Goal: Navigation & Orientation: Find specific page/section

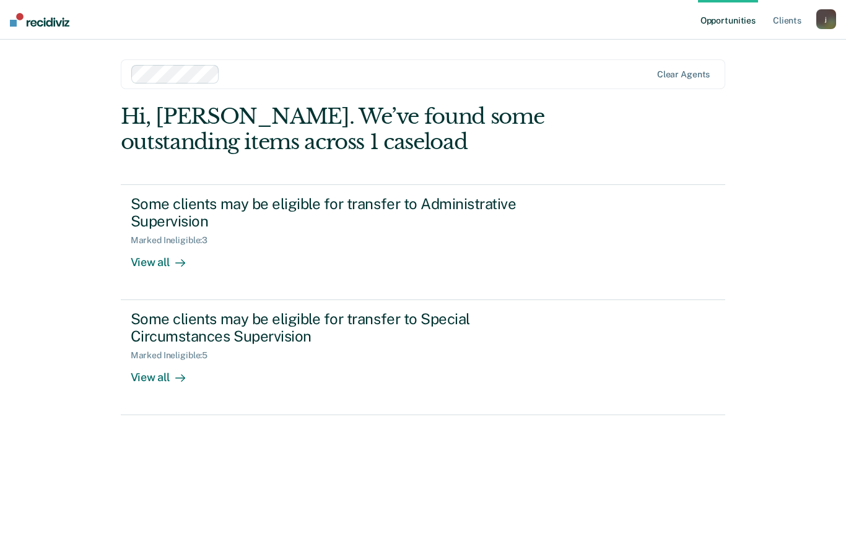
click at [148, 258] on div "View all" at bounding box center [165, 258] width 69 height 24
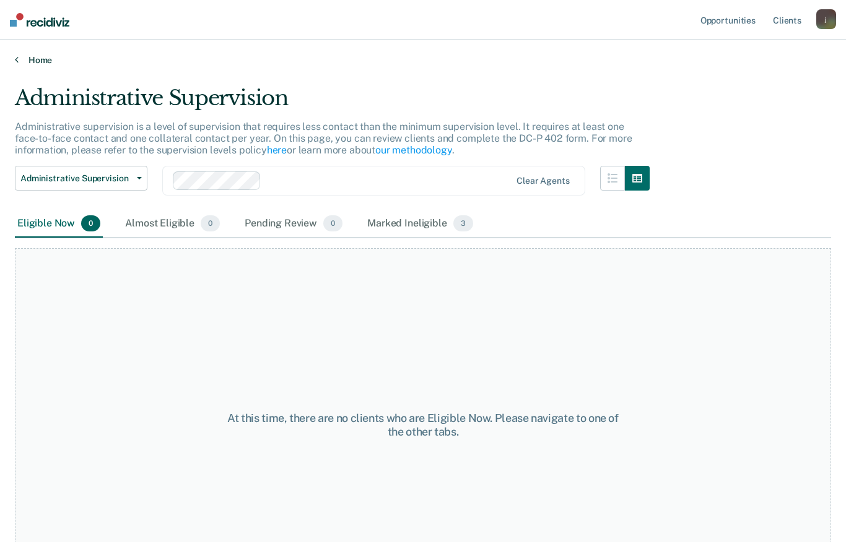
click at [37, 54] on link "Home" at bounding box center [423, 59] width 816 height 11
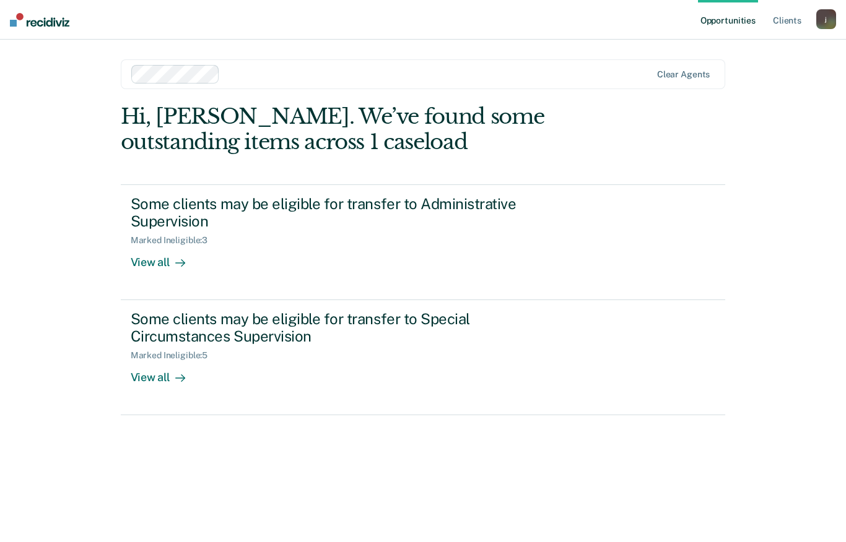
click at [739, 19] on link "Opportunities" at bounding box center [728, 20] width 60 height 40
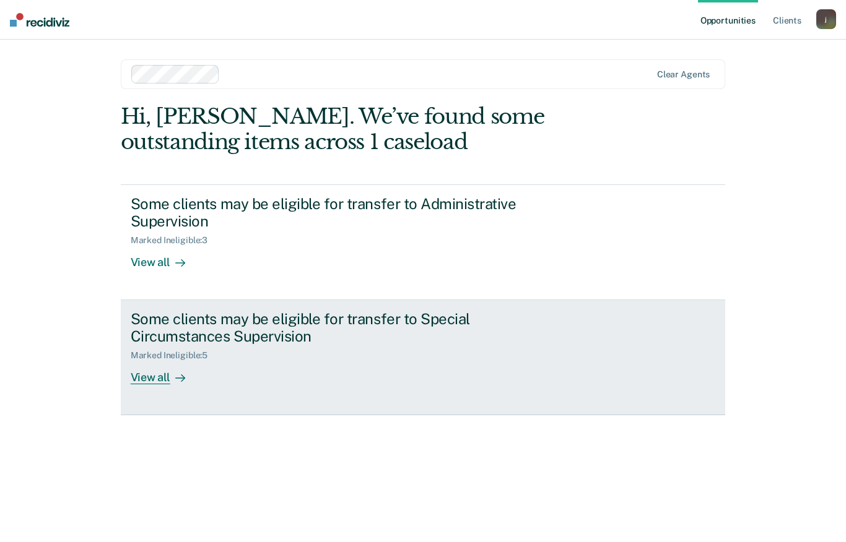
click at [150, 373] on div "View all" at bounding box center [165, 373] width 69 height 24
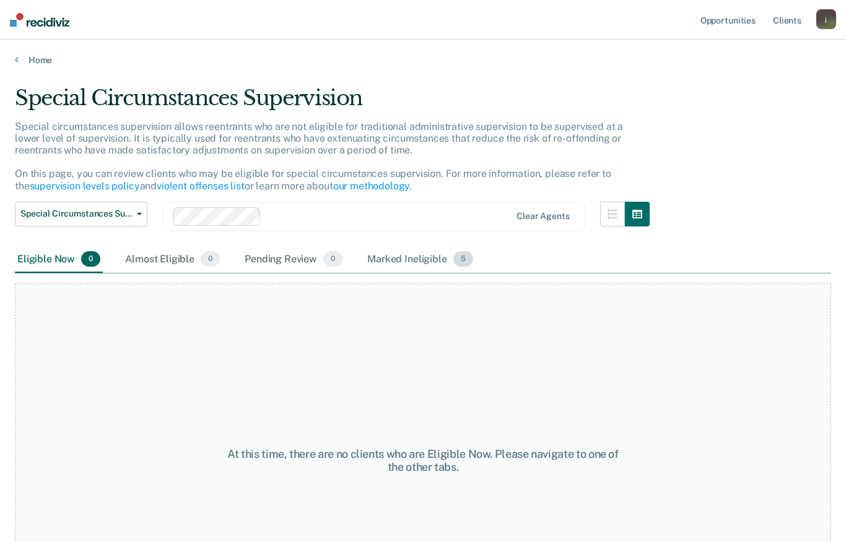
click at [421, 251] on div "Marked Ineligible 5" at bounding box center [420, 259] width 111 height 27
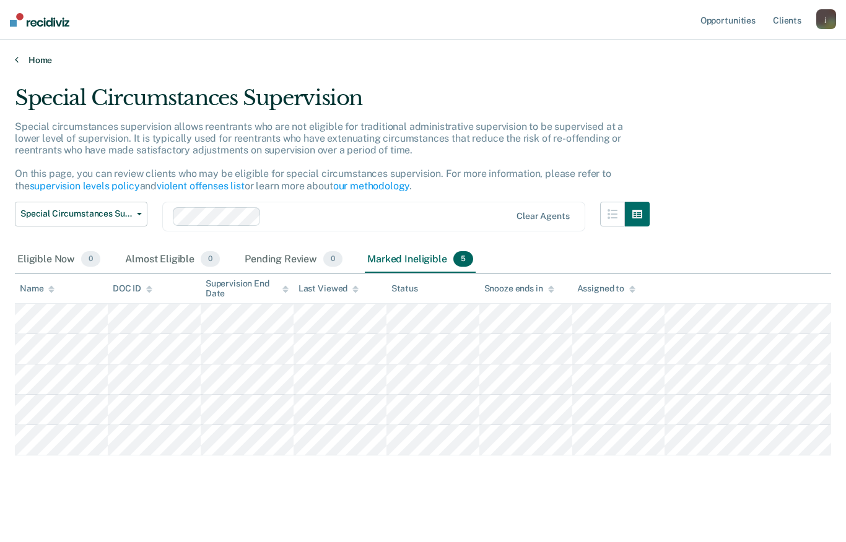
click at [39, 59] on link "Home" at bounding box center [423, 59] width 816 height 11
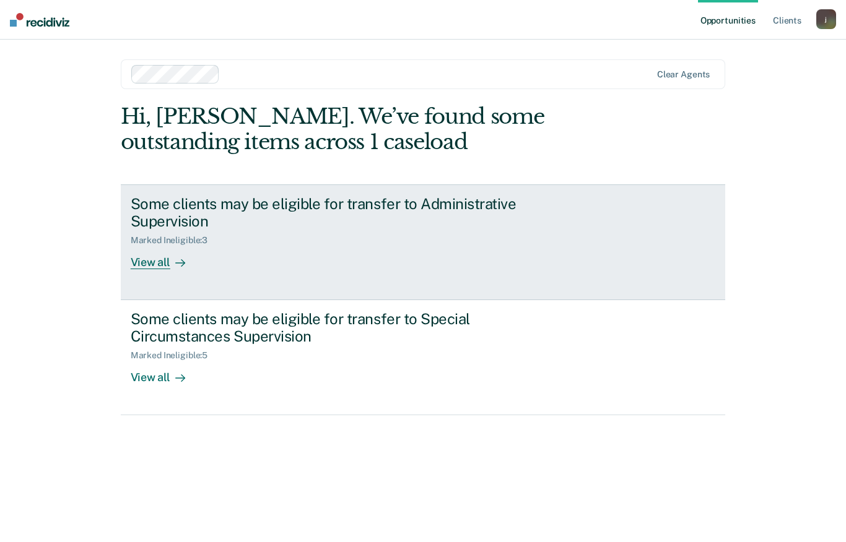
click at [170, 262] on div at bounding box center [177, 263] width 15 height 14
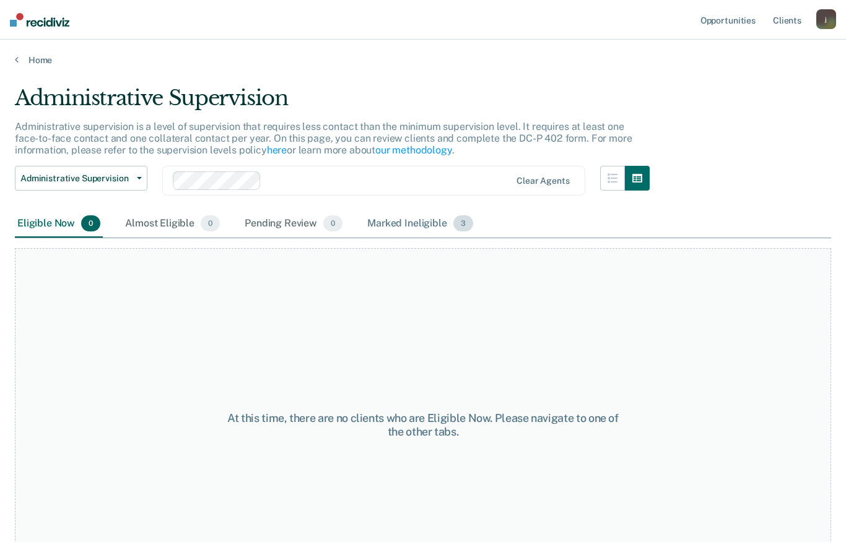
click at [400, 219] on div "Marked Ineligible 3" at bounding box center [420, 223] width 111 height 27
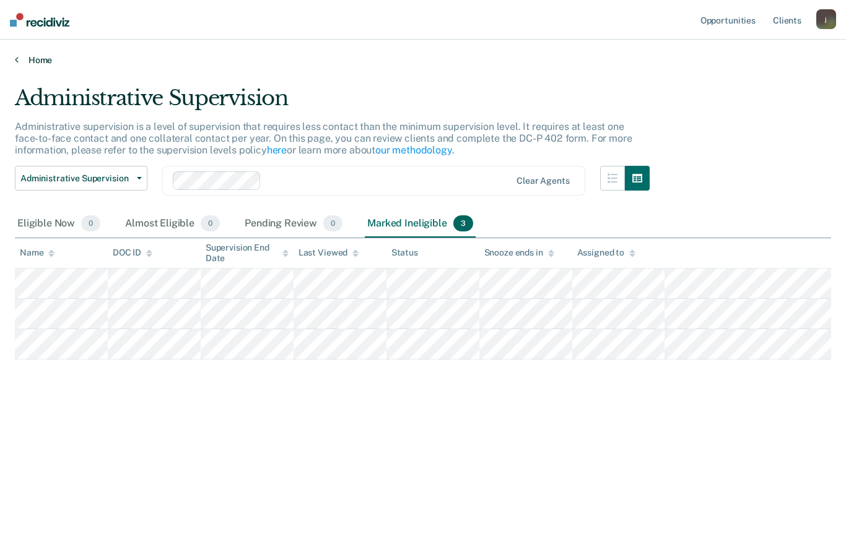
click at [43, 59] on link "Home" at bounding box center [423, 59] width 816 height 11
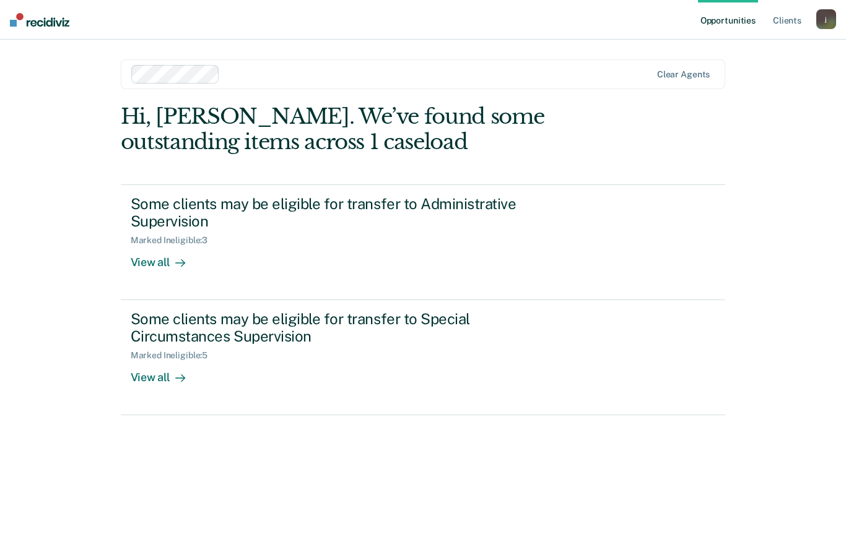
click at [34, 22] on img at bounding box center [39, 20] width 59 height 14
click at [790, 24] on link "Client s" at bounding box center [786, 20] width 33 height 40
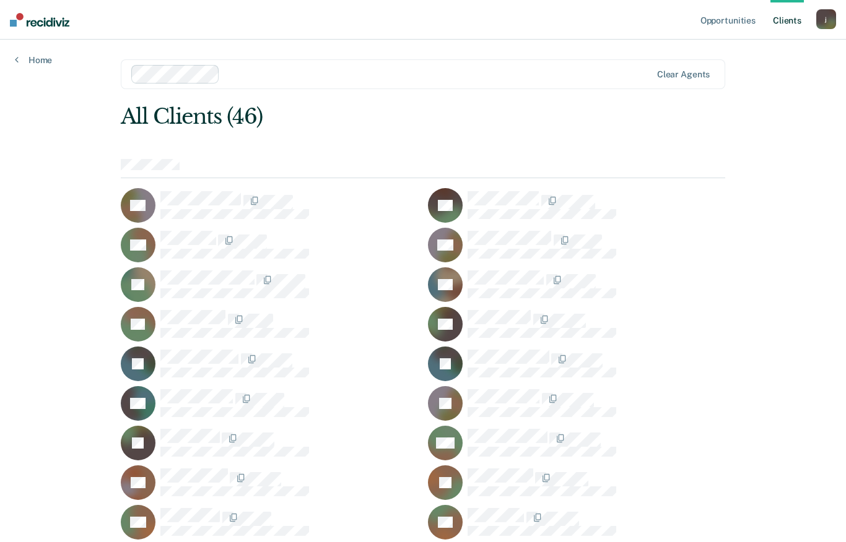
click at [831, 27] on div "j" at bounding box center [826, 19] width 20 height 20
click at [740, 80] on link "Log Out" at bounding box center [776, 81] width 100 height 11
